Goal: Learn about a topic

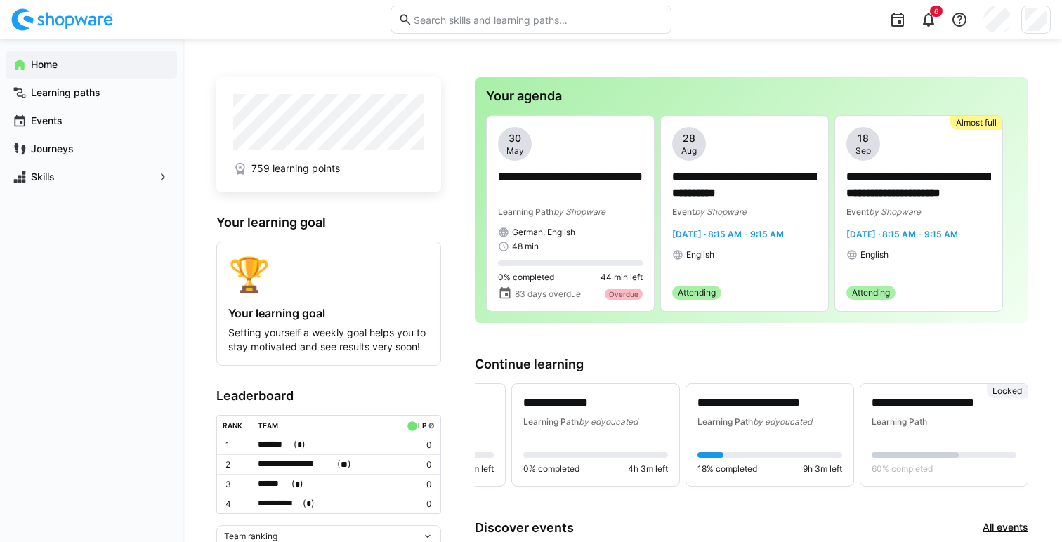
click at [522, 16] on input "text" at bounding box center [537, 19] width 251 height 13
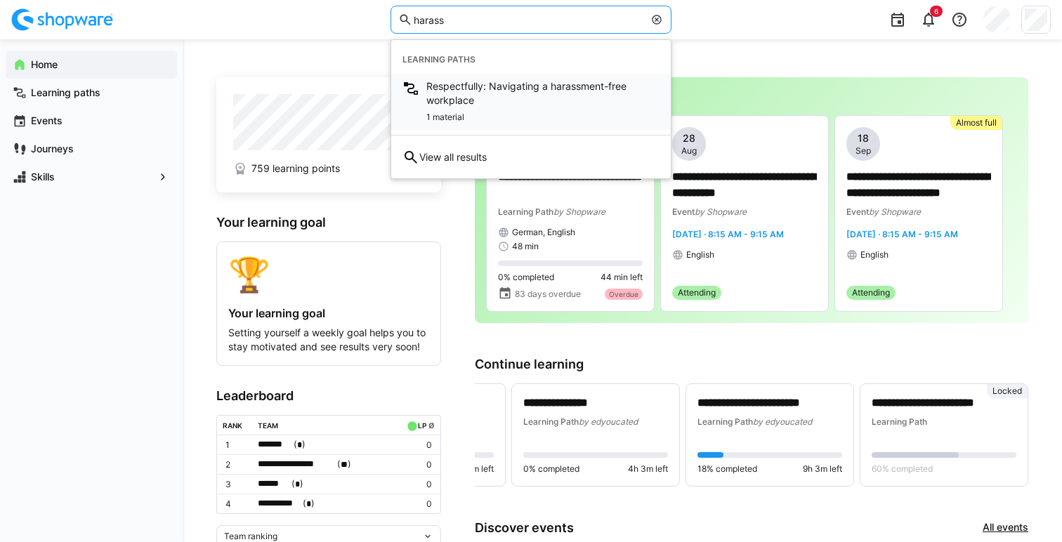
type input "harass"
click at [541, 114] on div "1 material" at bounding box center [542, 115] width 233 height 17
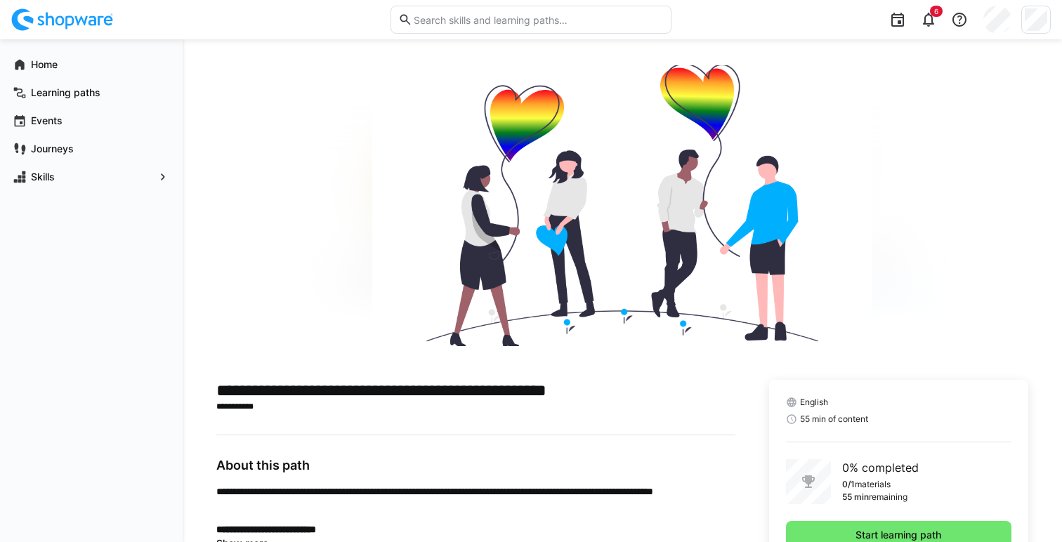
scroll to position [65, 0]
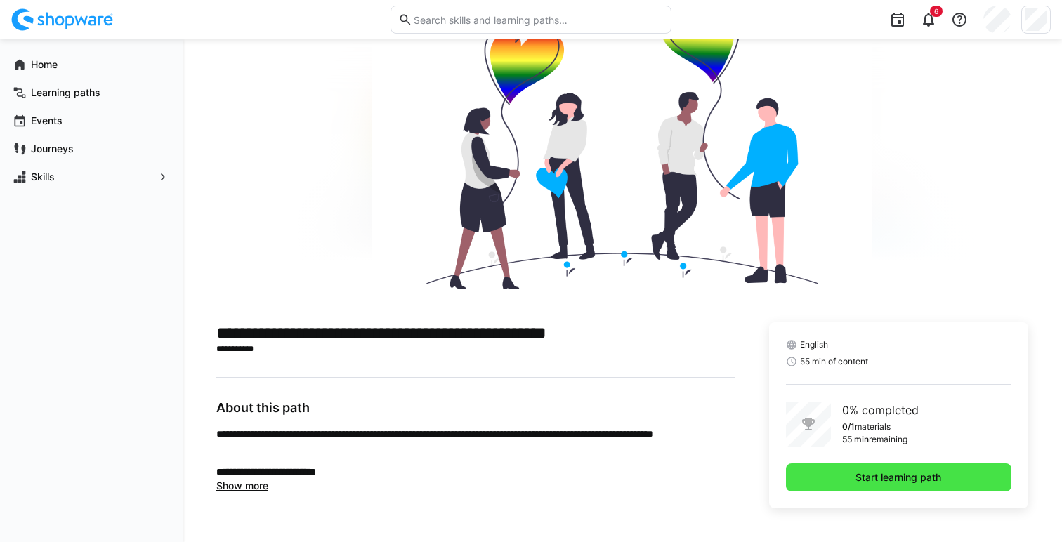
click at [832, 476] on span "Start learning path" at bounding box center [898, 478] width 225 height 28
